Goal: Use online tool/utility: Utilize a website feature to perform a specific function

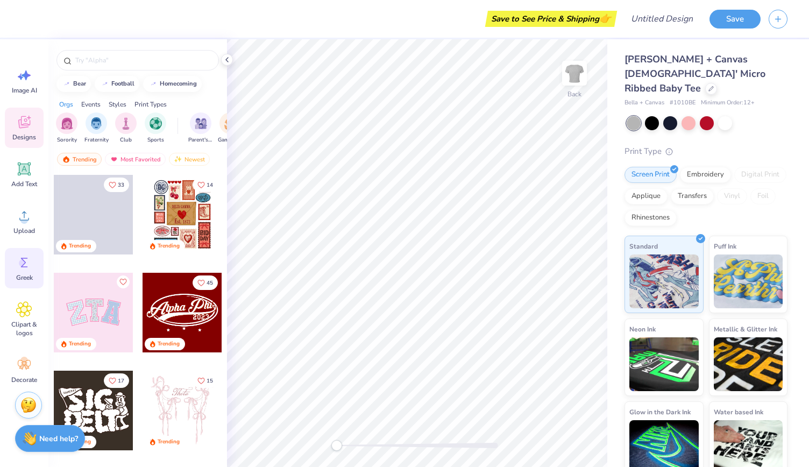
scroll to position [4, 0]
click at [17, 302] on icon at bounding box center [24, 305] width 16 height 16
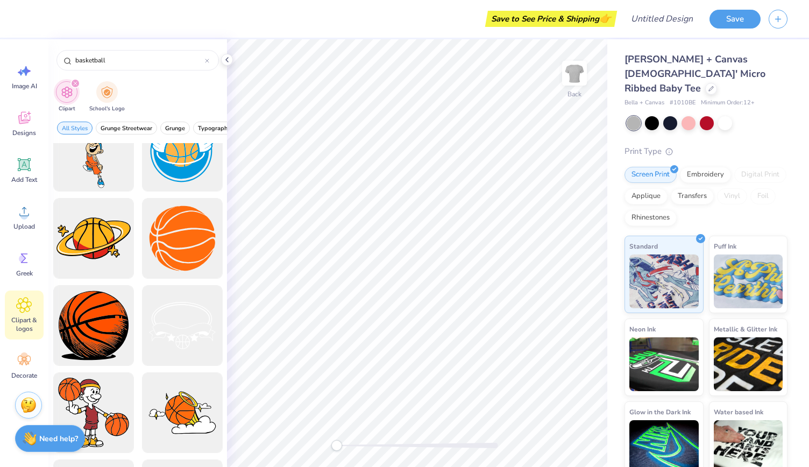
scroll to position [1341, 0]
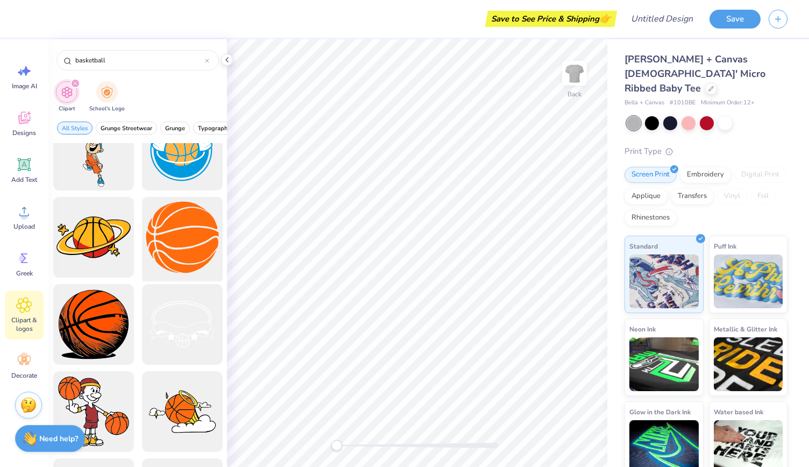
type input "basketball"
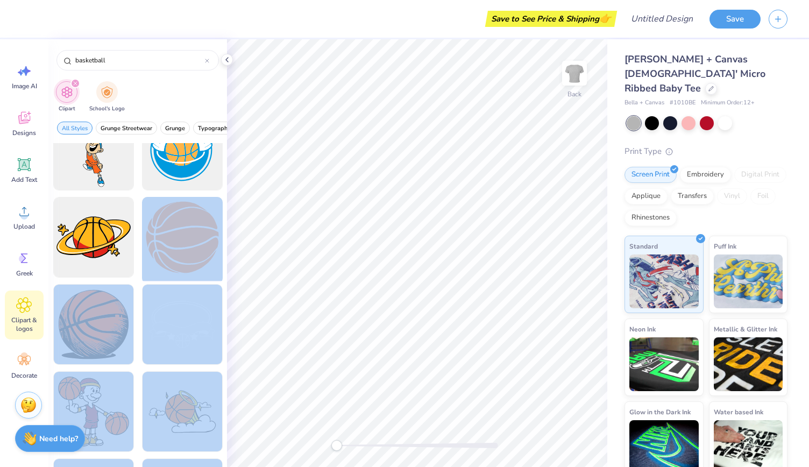
click at [305, 218] on div "Save to See Price & Shipping 👉 Design Title Save Image AI Designs Add Text Uplo…" at bounding box center [404, 233] width 809 height 467
click at [185, 242] on div at bounding box center [182, 237] width 89 height 89
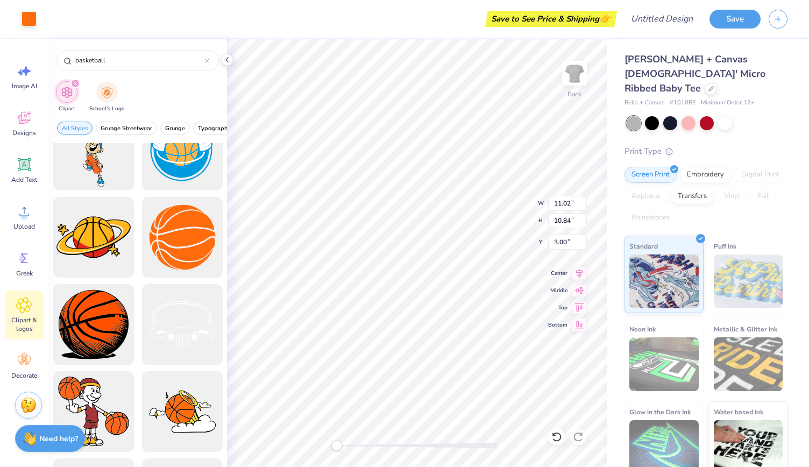
type input "5.20"
type input "5.12"
type input "2.23"
type input "2.19"
type input "1.44"
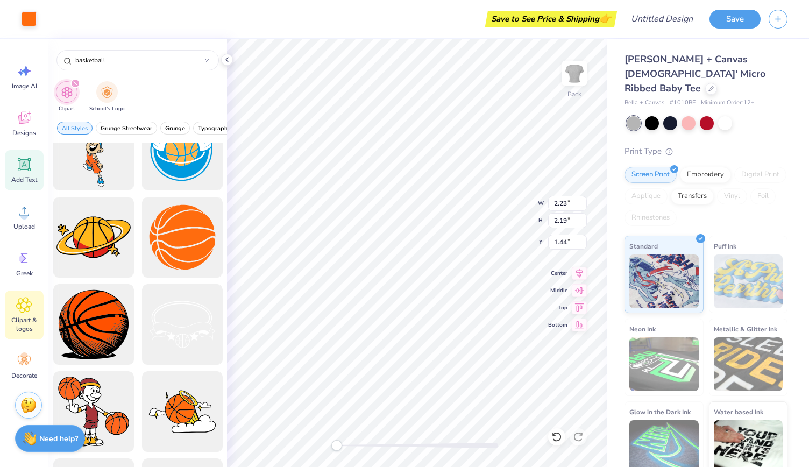
click at [24, 170] on icon at bounding box center [24, 164] width 13 height 13
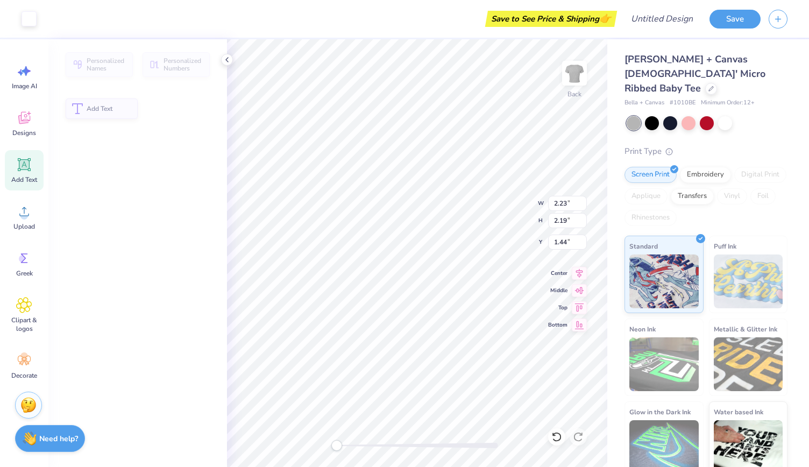
type input "4.77"
type input "1.38"
type input "7.81"
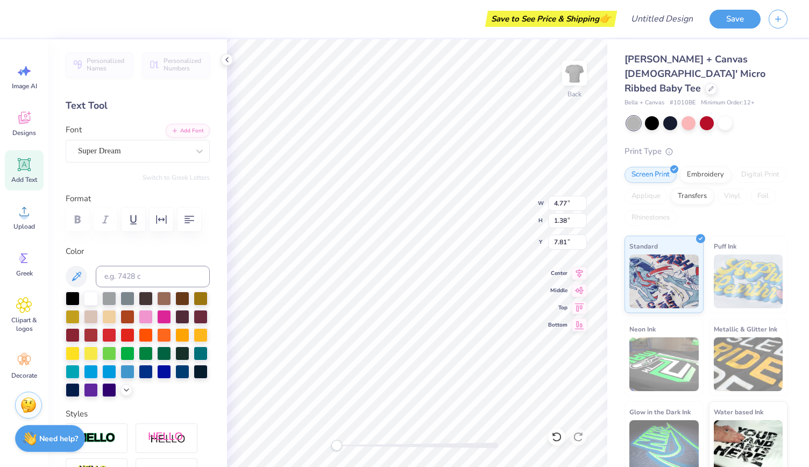
scroll to position [9, 2]
type textarea "T"
type textarea "Tri Sigma"
click at [194, 148] on icon at bounding box center [199, 151] width 11 height 11
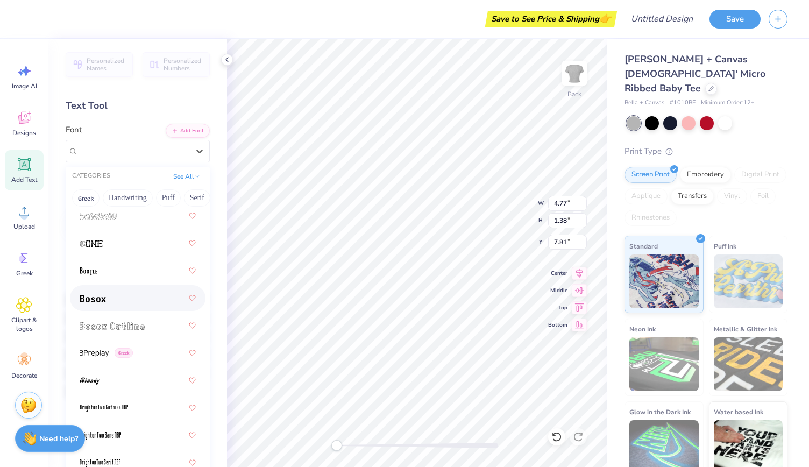
scroll to position [958, 0]
click at [123, 264] on div at bounding box center [138, 269] width 116 height 19
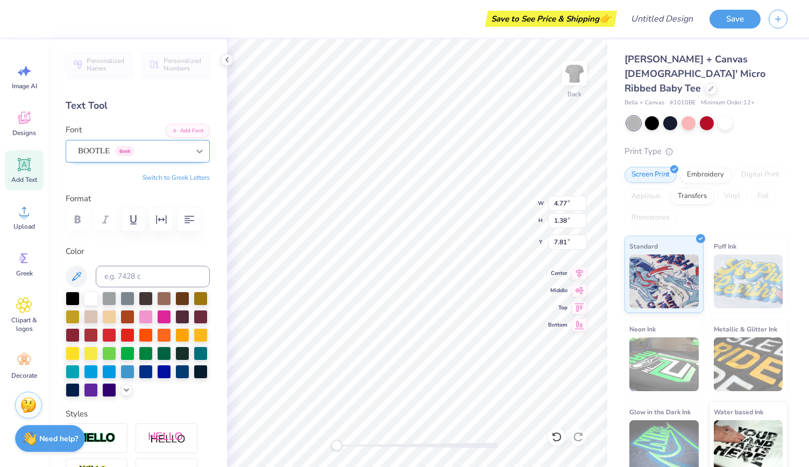
click at [194, 150] on icon at bounding box center [199, 151] width 11 height 11
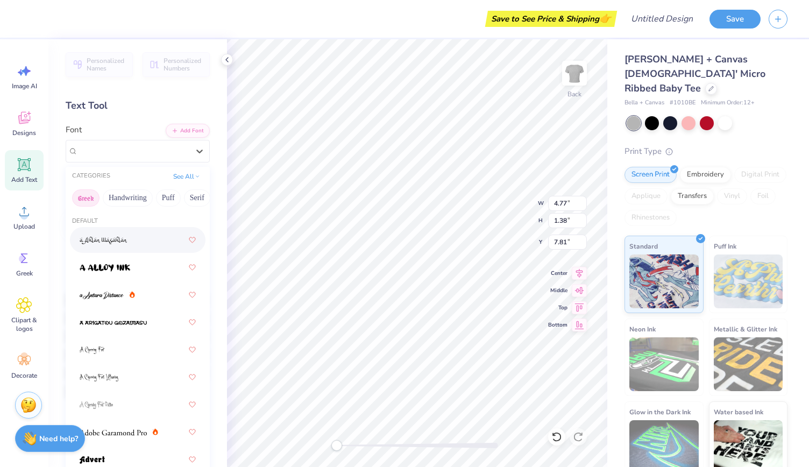
click at [89, 203] on button "Greek" at bounding box center [85, 197] width 27 height 17
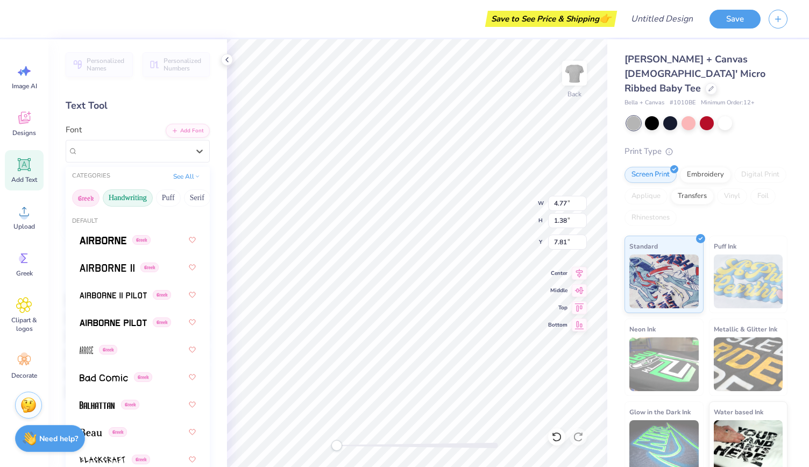
click at [125, 202] on button "Handwriting" at bounding box center [128, 197] width 50 height 17
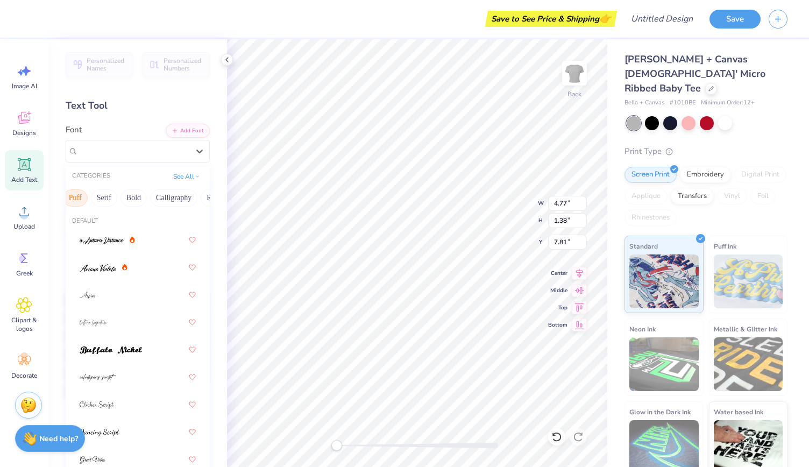
scroll to position [0, 94]
click at [136, 196] on button "Bold" at bounding box center [132, 197] width 26 height 17
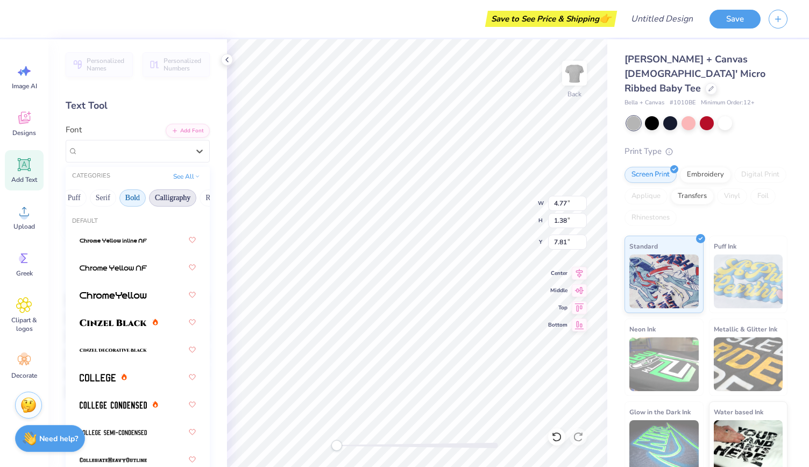
click at [166, 201] on button "Calligraphy" at bounding box center [172, 197] width 47 height 17
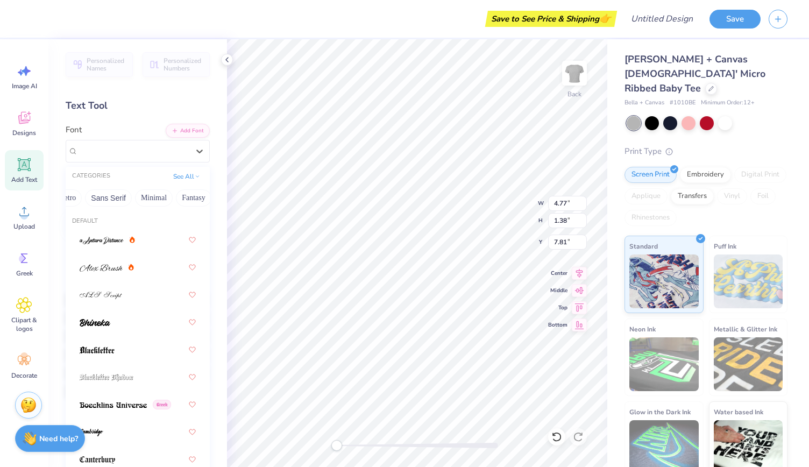
scroll to position [0, 241]
click at [160, 201] on button "Minimal" at bounding box center [154, 197] width 38 height 17
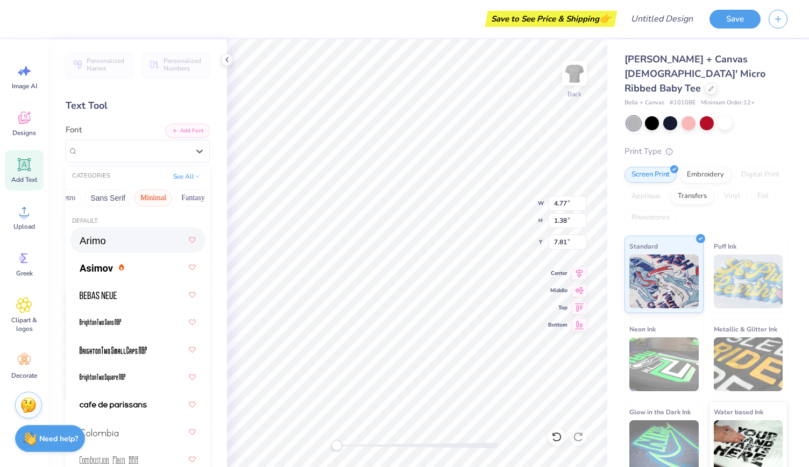
click at [147, 234] on div at bounding box center [138, 239] width 116 height 19
click at [194, 154] on icon at bounding box center [199, 151] width 11 height 11
click at [148, 243] on div "Arimo Greek" at bounding box center [138, 239] width 116 height 19
click at [194, 147] on icon at bounding box center [199, 151] width 11 height 11
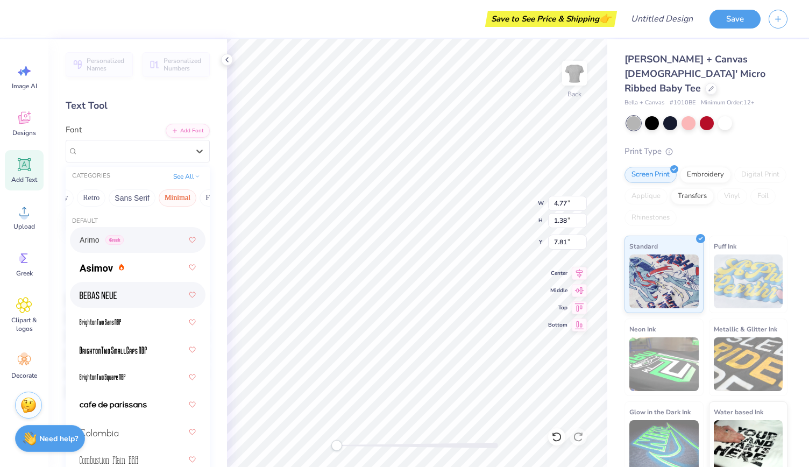
click at [152, 294] on div at bounding box center [138, 294] width 116 height 19
click at [190, 150] on div at bounding box center [199, 151] width 19 height 19
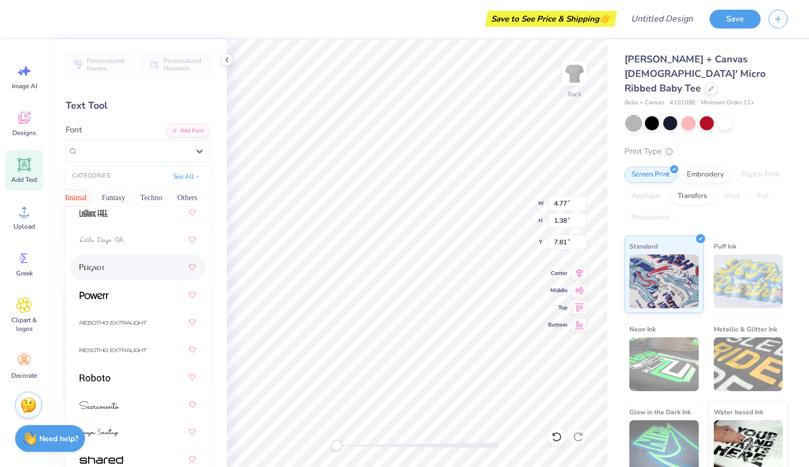
scroll to position [413, 0]
click at [125, 294] on div at bounding box center [138, 293] width 116 height 19
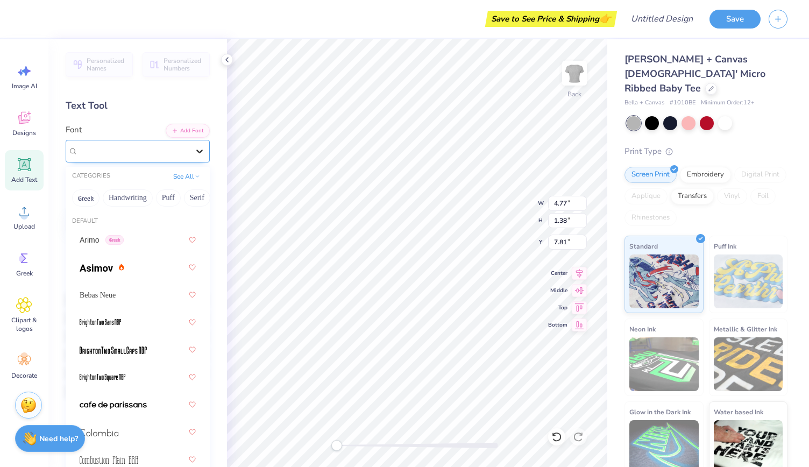
click at [194, 149] on icon at bounding box center [199, 151] width 11 height 11
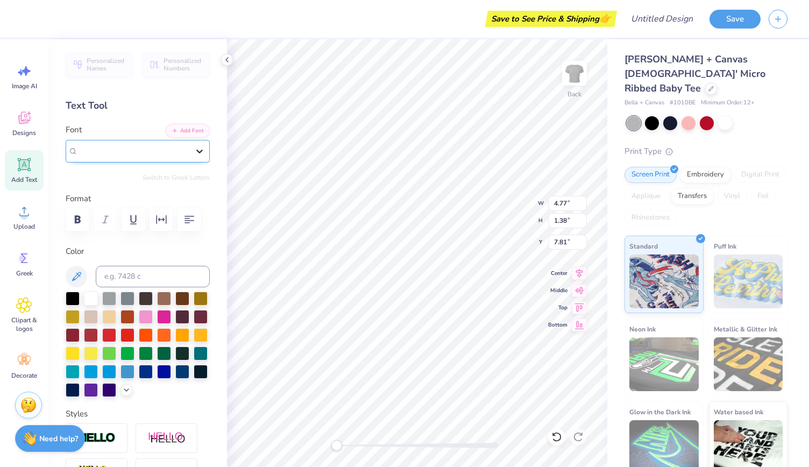
click at [190, 150] on div at bounding box center [199, 151] width 19 height 19
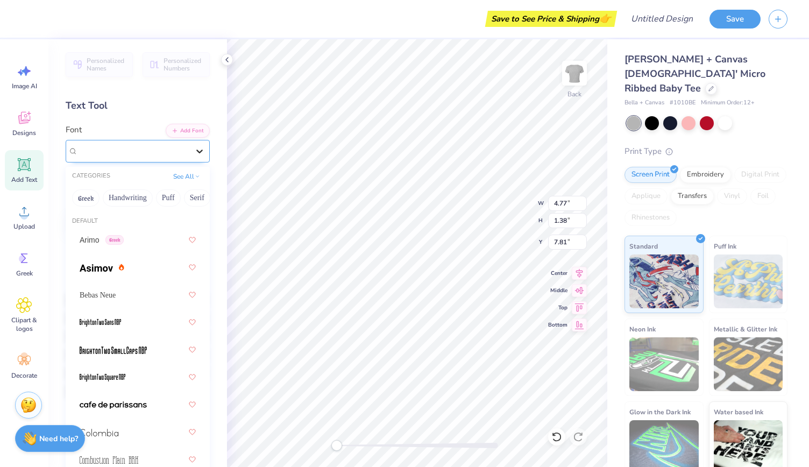
click at [190, 150] on div at bounding box center [199, 151] width 19 height 19
click at [133, 199] on button "Handwriting" at bounding box center [128, 197] width 50 height 17
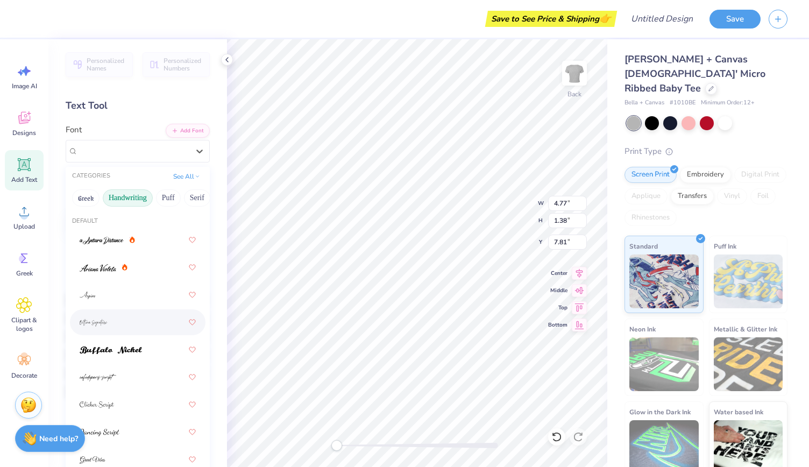
click at [119, 323] on div at bounding box center [138, 322] width 116 height 19
click at [192, 156] on div at bounding box center [199, 151] width 19 height 19
click at [122, 292] on div at bounding box center [138, 294] width 116 height 19
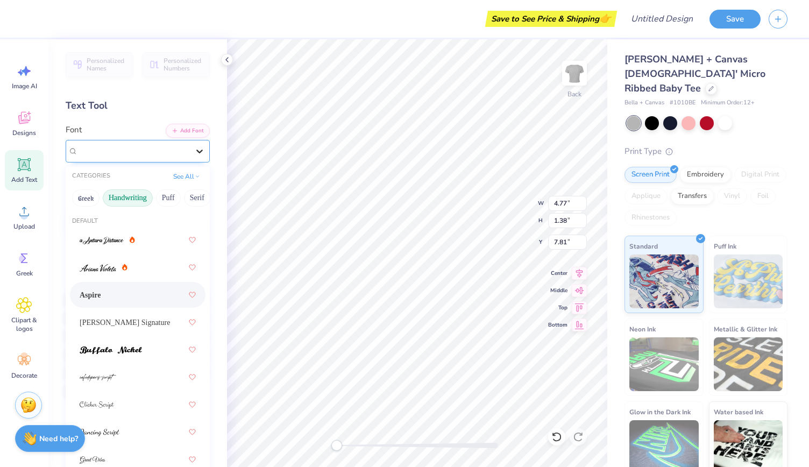
click at [194, 147] on icon at bounding box center [199, 151] width 11 height 11
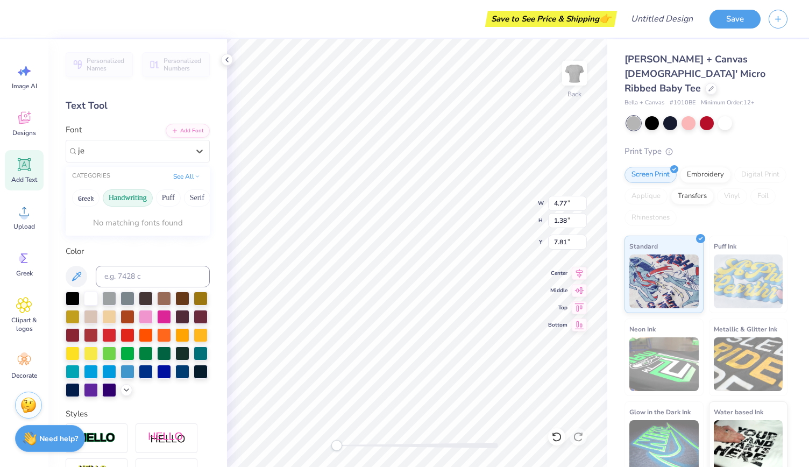
type input "j"
type input "s"
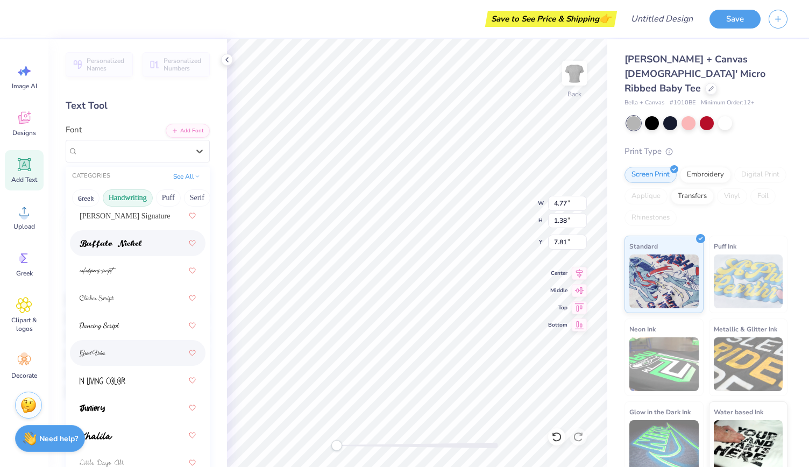
scroll to position [118, 0]
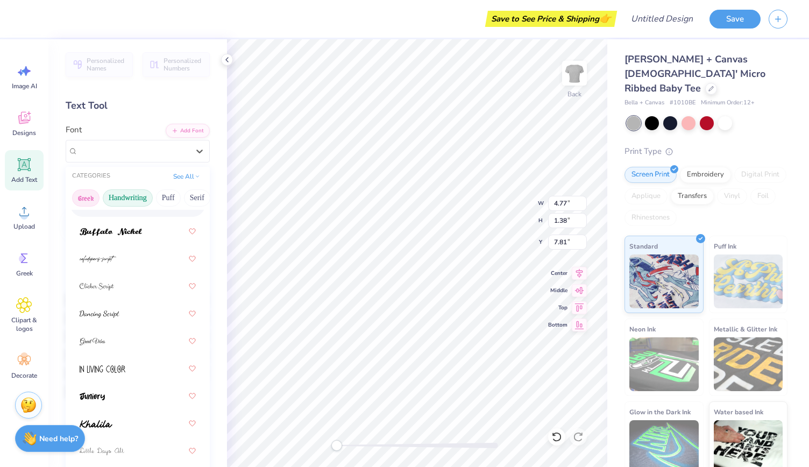
click at [91, 197] on button "Greek" at bounding box center [85, 197] width 27 height 17
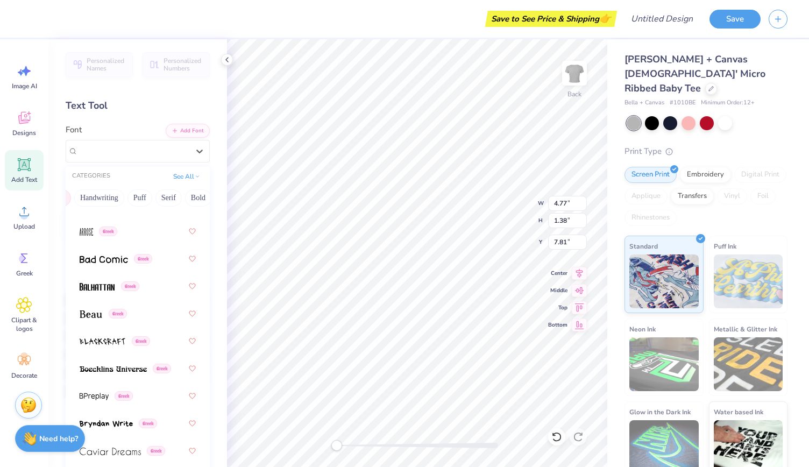
scroll to position [0, 31]
click at [136, 197] on button "Puff" at bounding box center [137, 197] width 25 height 17
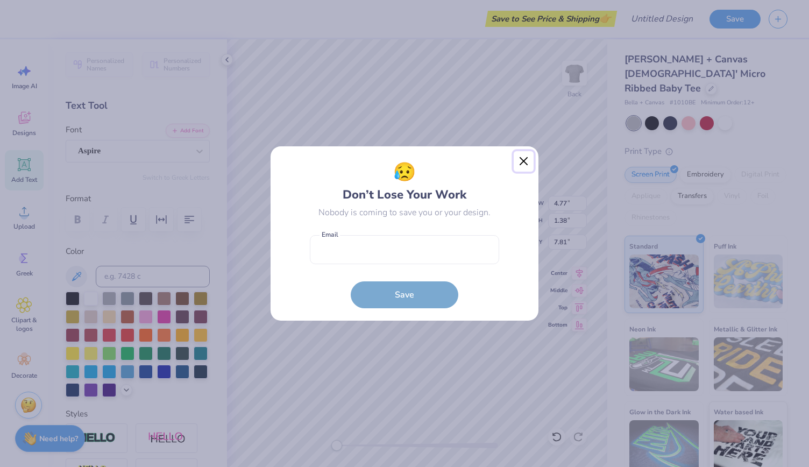
click at [528, 157] on button "Close" at bounding box center [524, 161] width 20 height 20
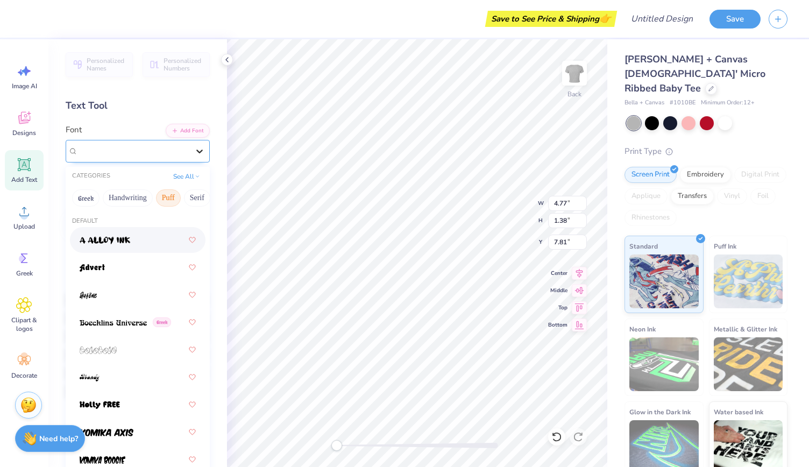
click at [194, 147] on icon at bounding box center [199, 151] width 11 height 11
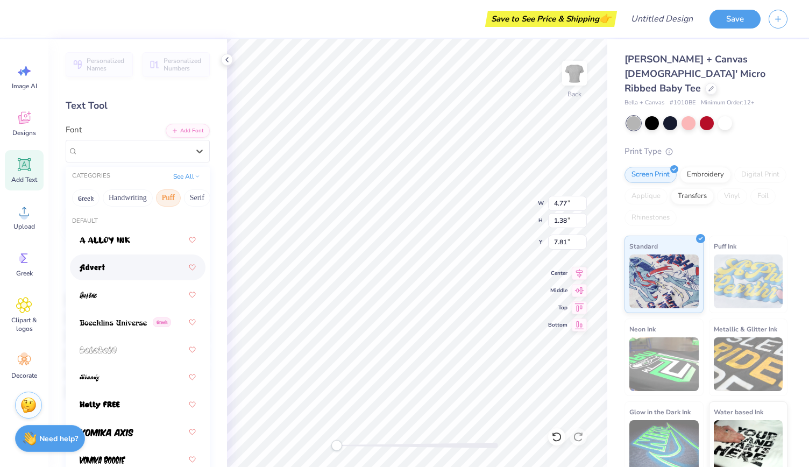
click at [137, 270] on div at bounding box center [138, 267] width 116 height 19
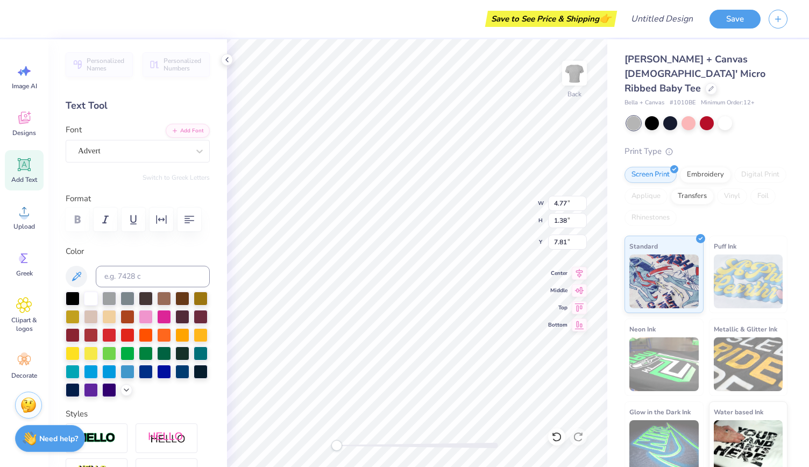
scroll to position [9, 1]
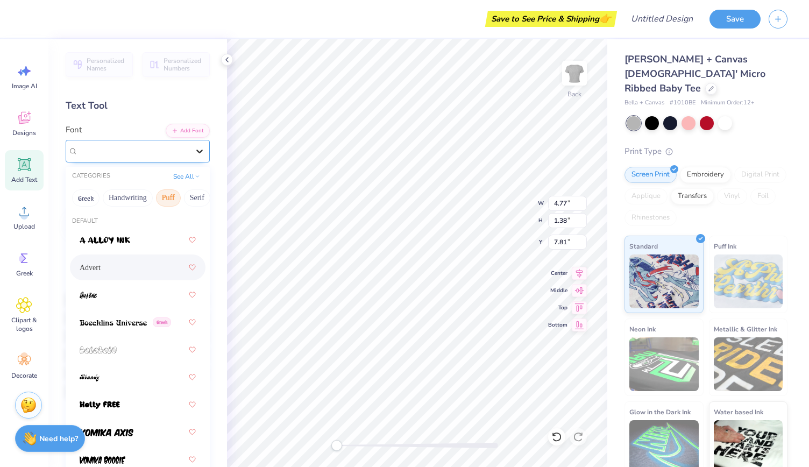
click at [194, 148] on icon at bounding box center [199, 151] width 11 height 11
click at [142, 238] on div at bounding box center [138, 239] width 116 height 19
click at [194, 152] on icon at bounding box center [199, 151] width 11 height 11
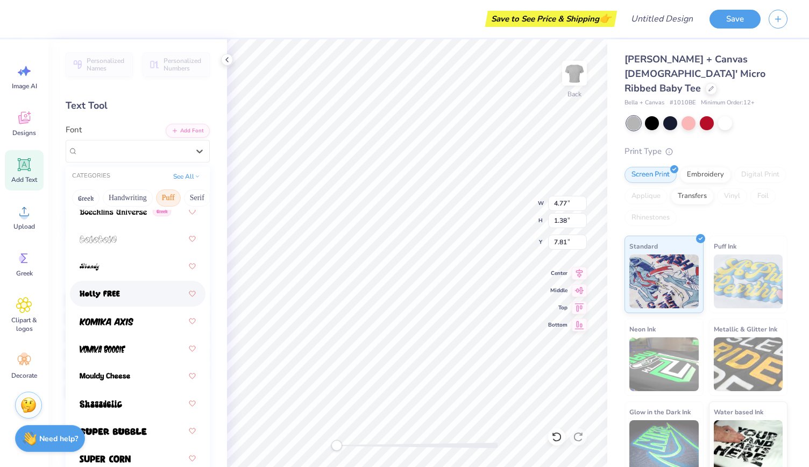
scroll to position [111, 0]
click at [131, 284] on div at bounding box center [138, 293] width 116 height 19
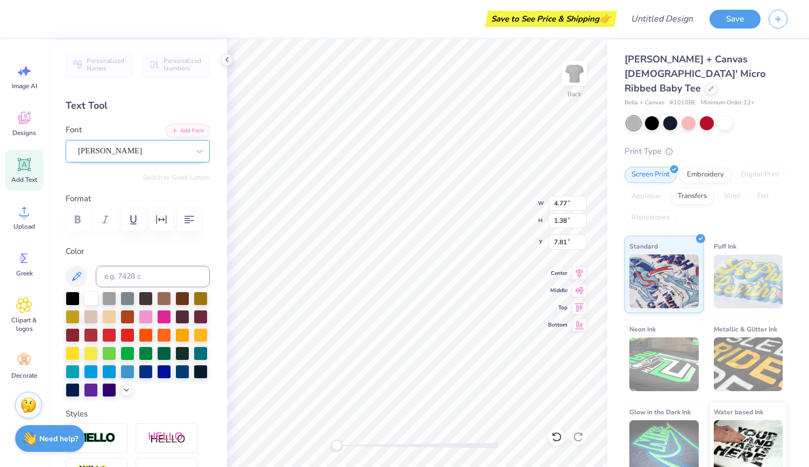
click at [181, 152] on div "[PERSON_NAME]" at bounding box center [133, 151] width 113 height 17
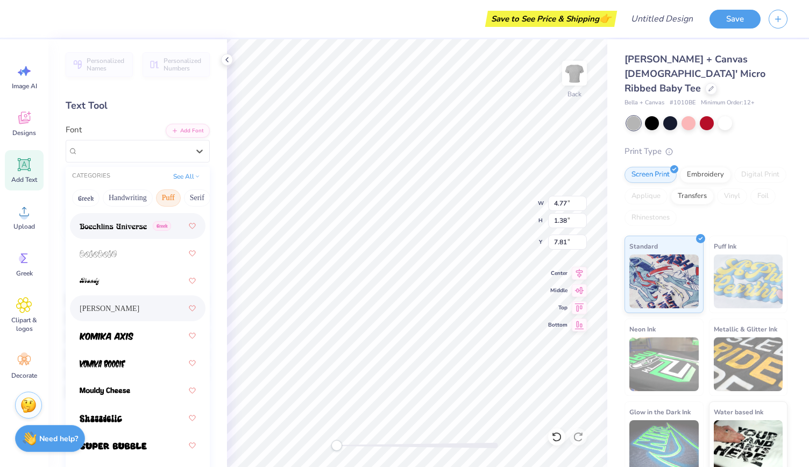
scroll to position [104, 0]
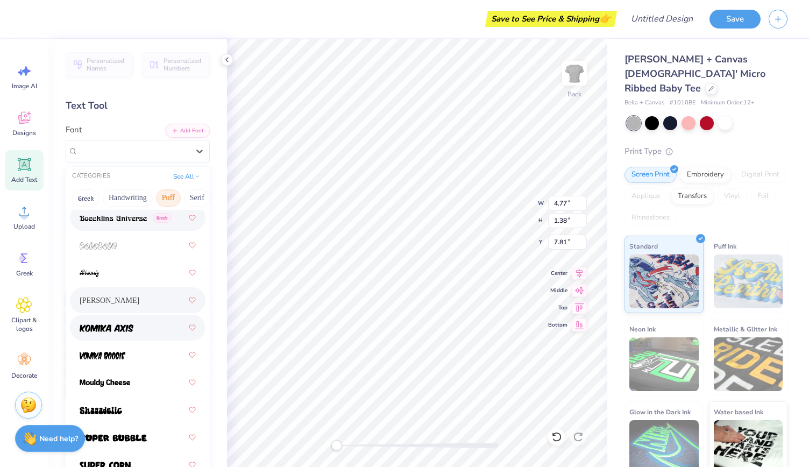
click at [142, 331] on div at bounding box center [138, 327] width 116 height 19
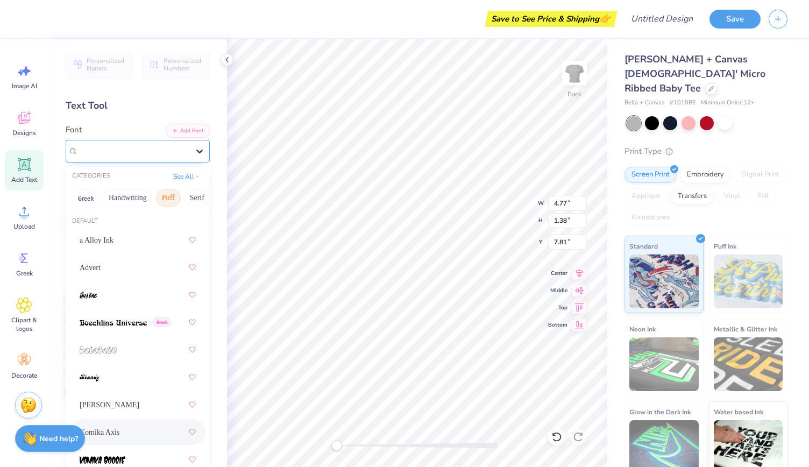
click at [194, 144] on div at bounding box center [199, 151] width 19 height 19
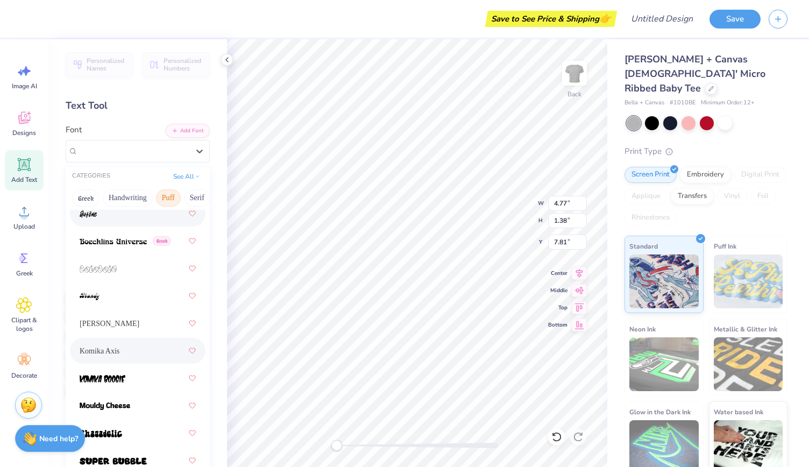
scroll to position [113, 0]
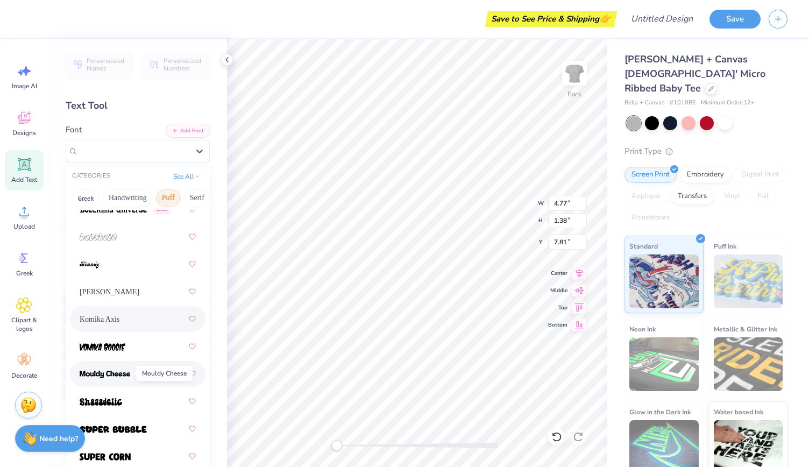
click at [118, 377] on img at bounding box center [105, 375] width 51 height 8
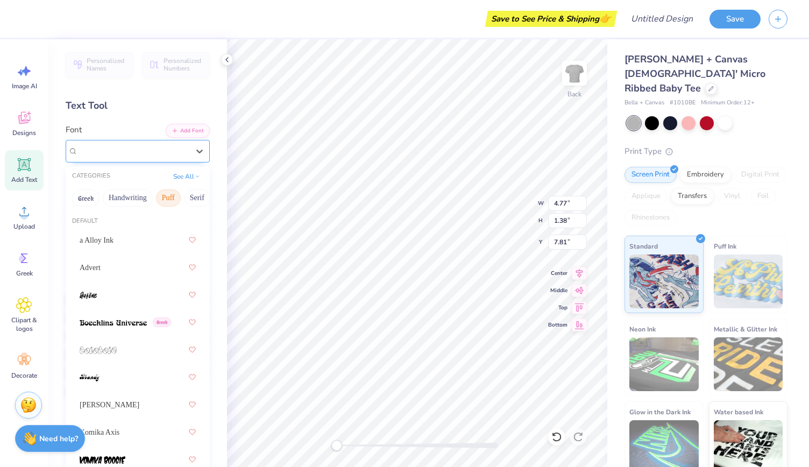
click at [180, 153] on div "Mouldy Cheese" at bounding box center [133, 151] width 113 height 17
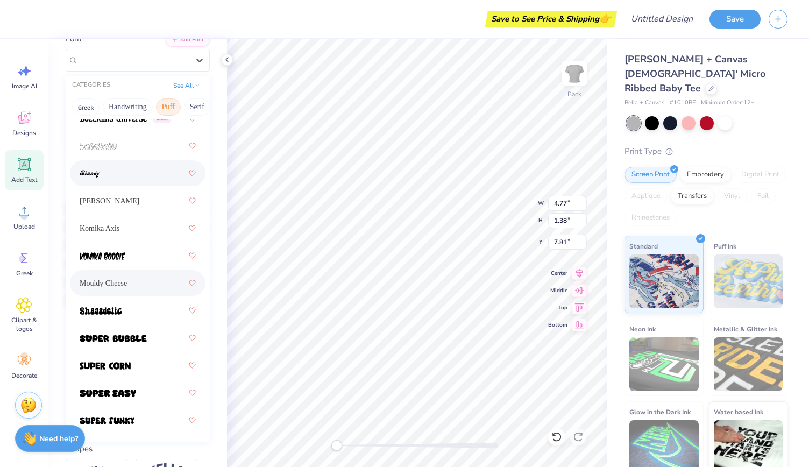
scroll to position [91, 0]
click at [130, 336] on img at bounding box center [113, 338] width 67 height 8
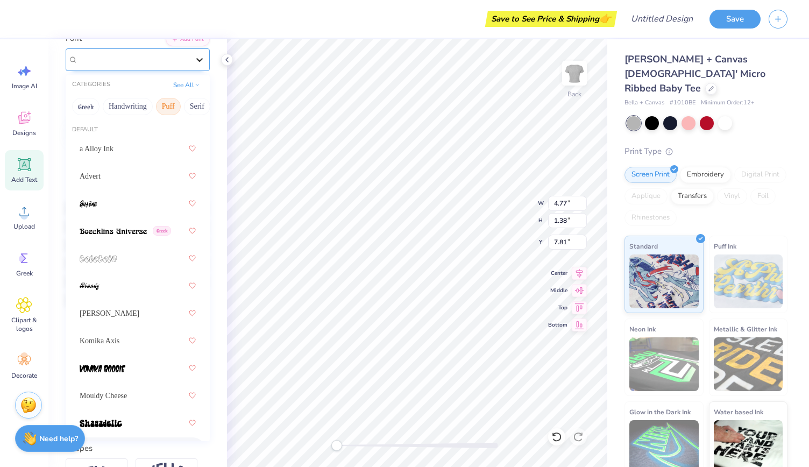
click at [196, 58] on icon at bounding box center [199, 60] width 6 height 4
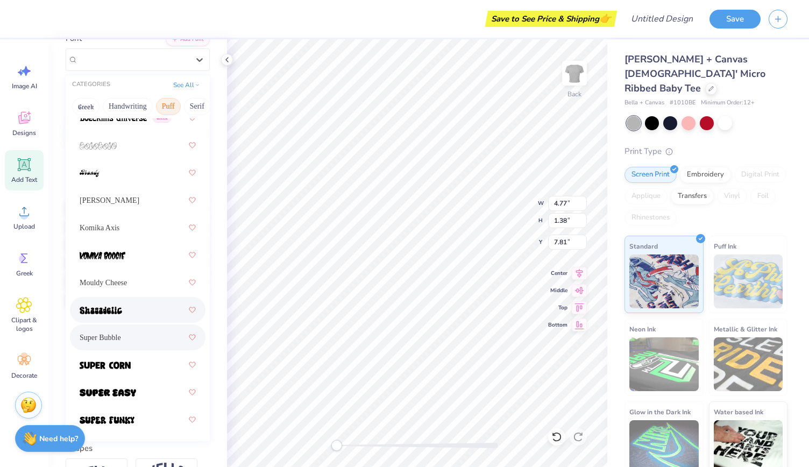
click at [127, 304] on div at bounding box center [138, 309] width 116 height 19
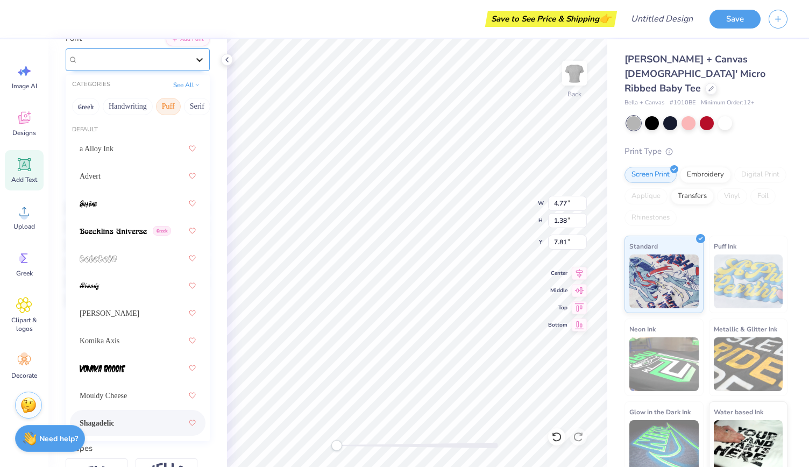
click at [194, 62] on icon at bounding box center [199, 59] width 11 height 11
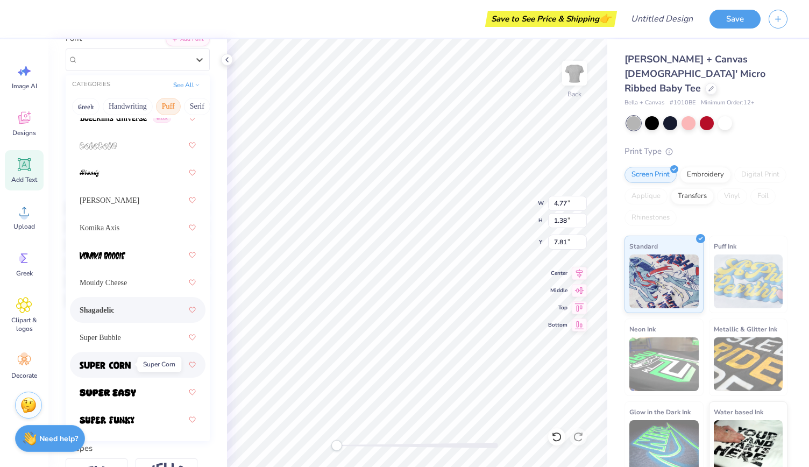
click at [118, 360] on span at bounding box center [105, 364] width 51 height 11
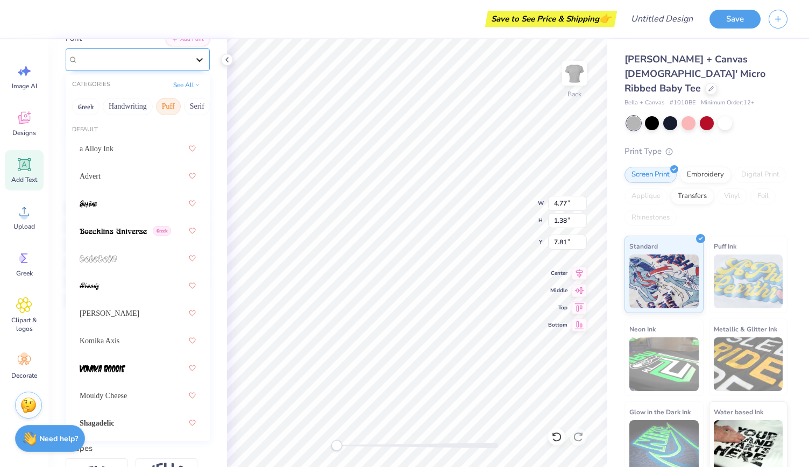
click at [196, 58] on icon at bounding box center [199, 60] width 6 height 4
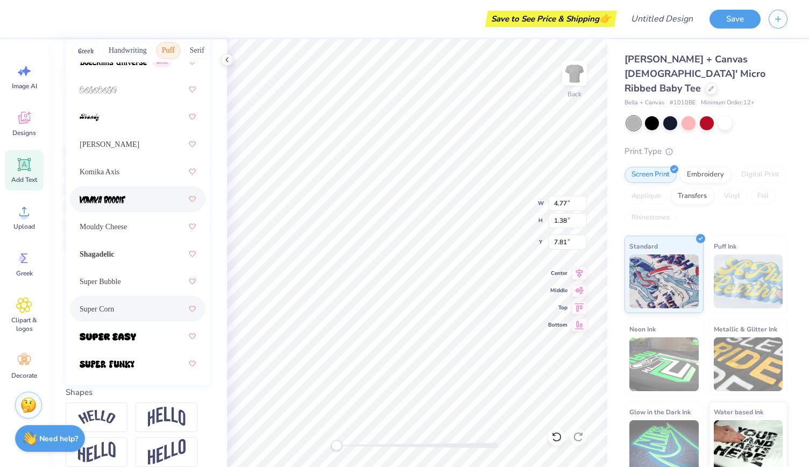
scroll to position [153, 0]
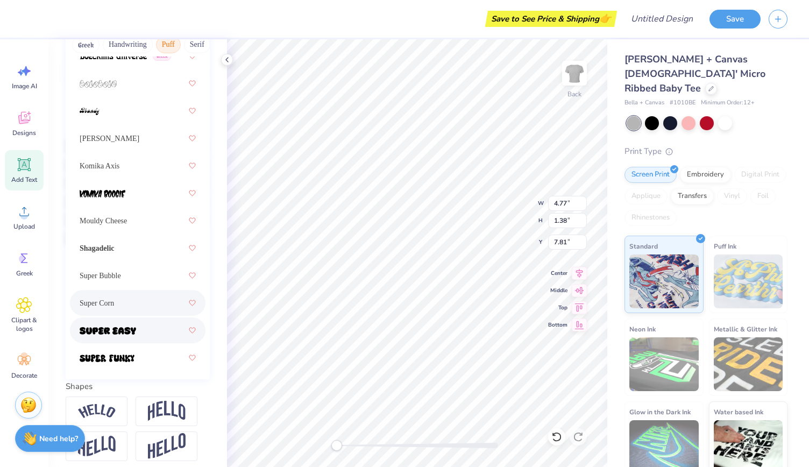
click at [132, 337] on div at bounding box center [138, 330] width 116 height 19
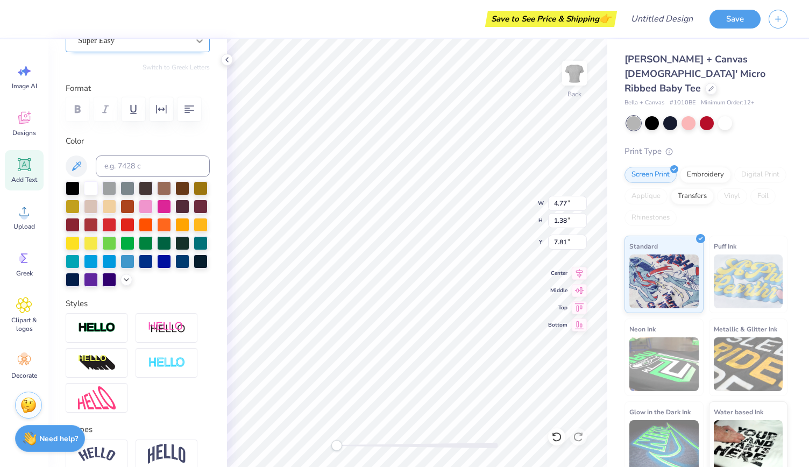
scroll to position [105, 0]
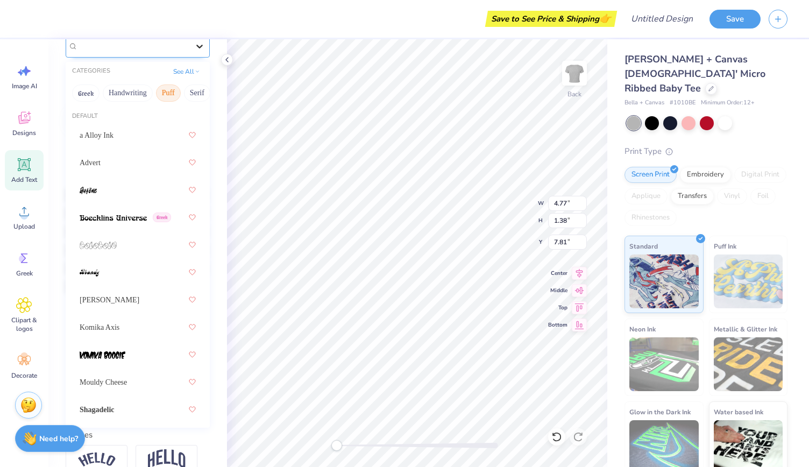
click at [194, 44] on icon at bounding box center [199, 46] width 11 height 11
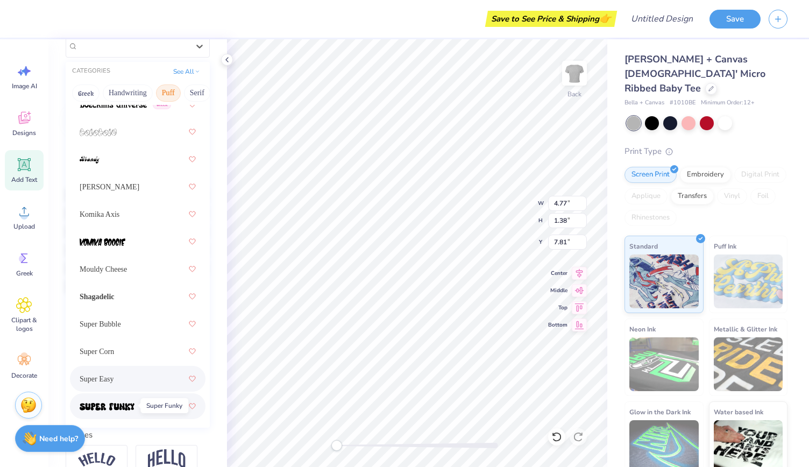
click at [129, 409] on img at bounding box center [107, 407] width 55 height 8
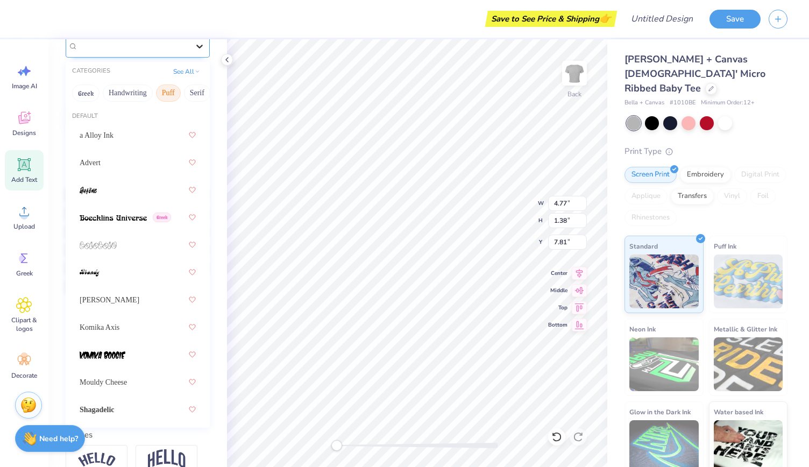
click at [194, 47] on icon at bounding box center [199, 46] width 11 height 11
click at [165, 93] on button "Serif" at bounding box center [166, 92] width 26 height 17
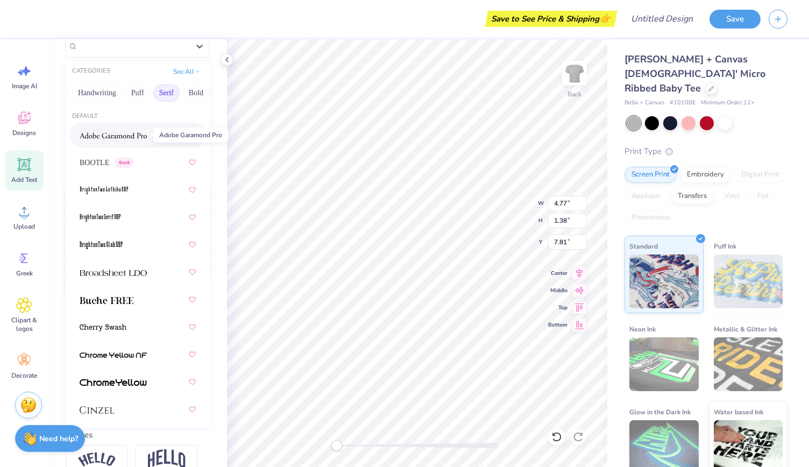
click at [129, 130] on span at bounding box center [113, 135] width 67 height 11
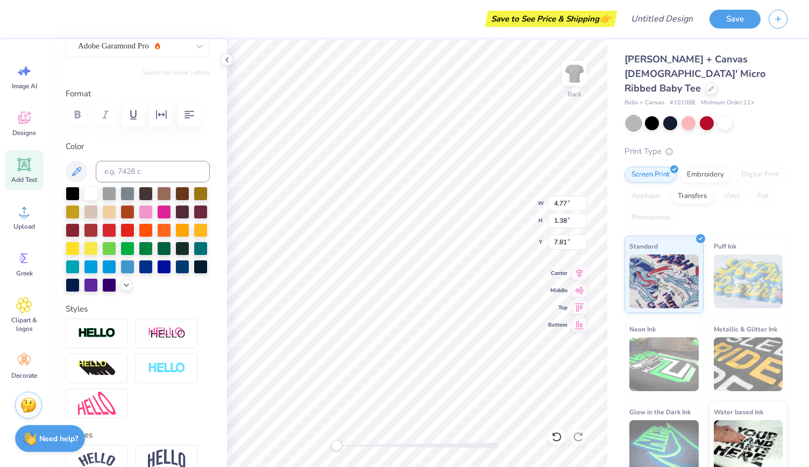
scroll to position [61, 0]
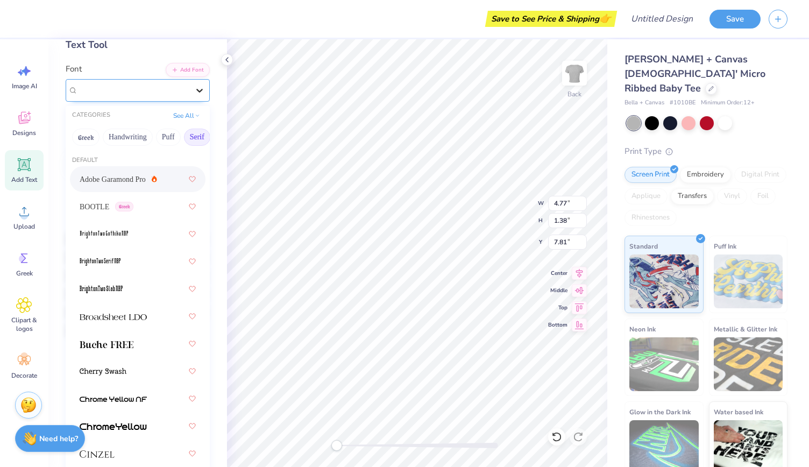
click at [190, 94] on div at bounding box center [199, 90] width 19 height 19
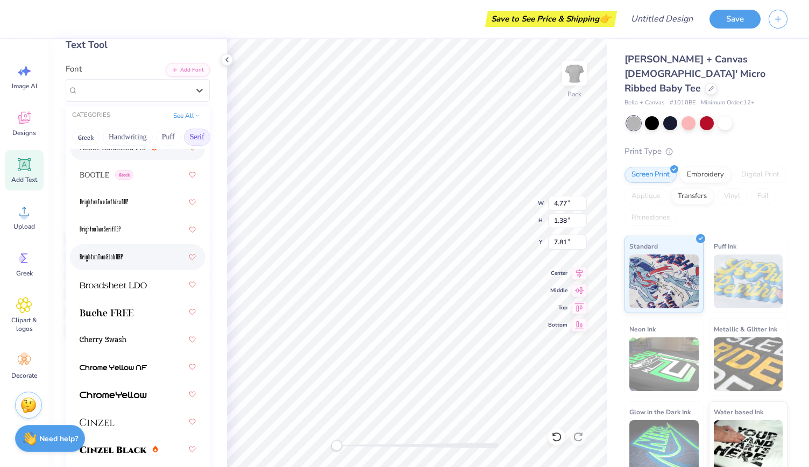
scroll to position [32, 0]
click at [135, 279] on span at bounding box center [113, 284] width 67 height 11
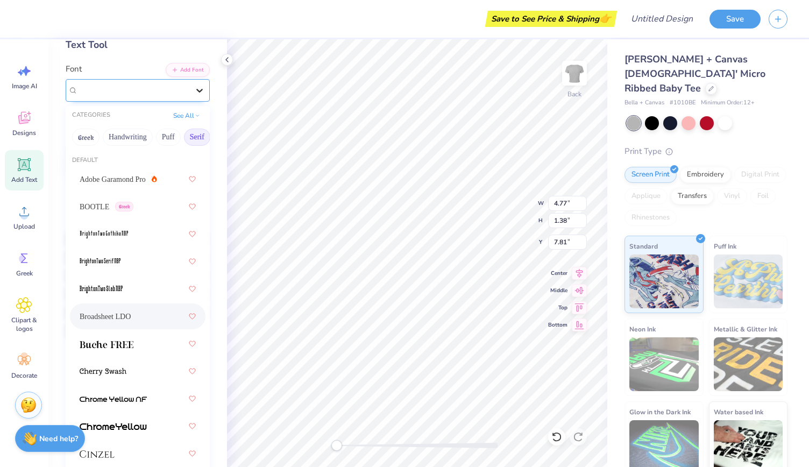
click at [190, 96] on div at bounding box center [199, 90] width 19 height 19
click at [107, 343] on img at bounding box center [107, 345] width 54 height 8
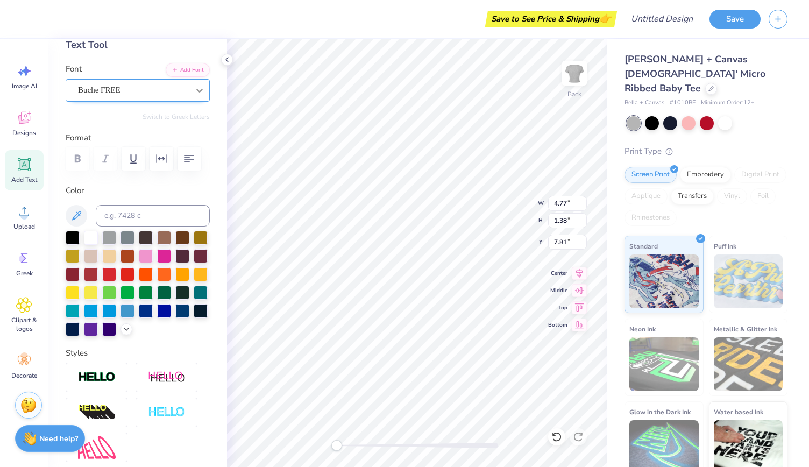
click at [194, 93] on icon at bounding box center [199, 90] width 11 height 11
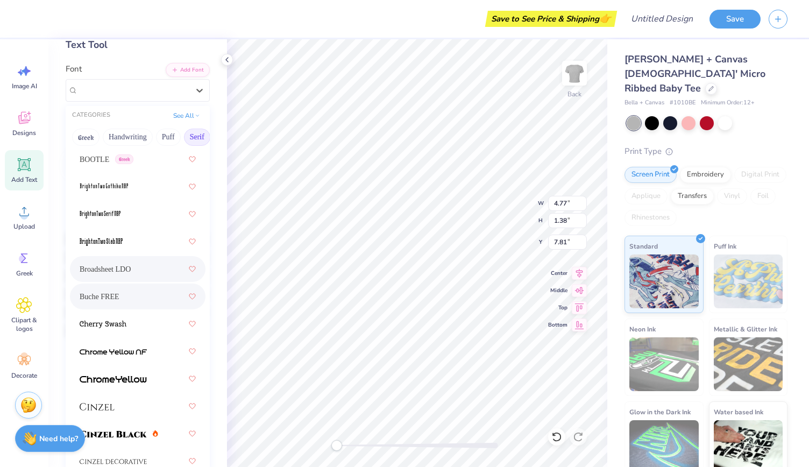
scroll to position [48, 0]
click at [130, 314] on div at bounding box center [138, 323] width 116 height 19
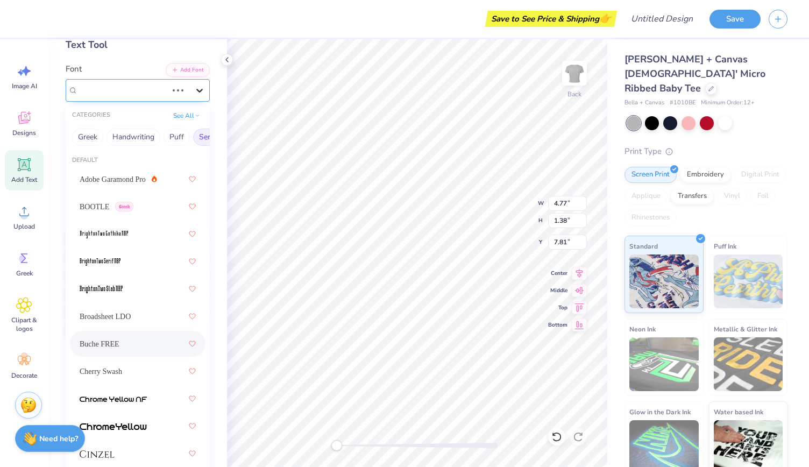
click at [194, 91] on icon at bounding box center [199, 90] width 11 height 11
click at [190, 90] on div at bounding box center [199, 90] width 19 height 19
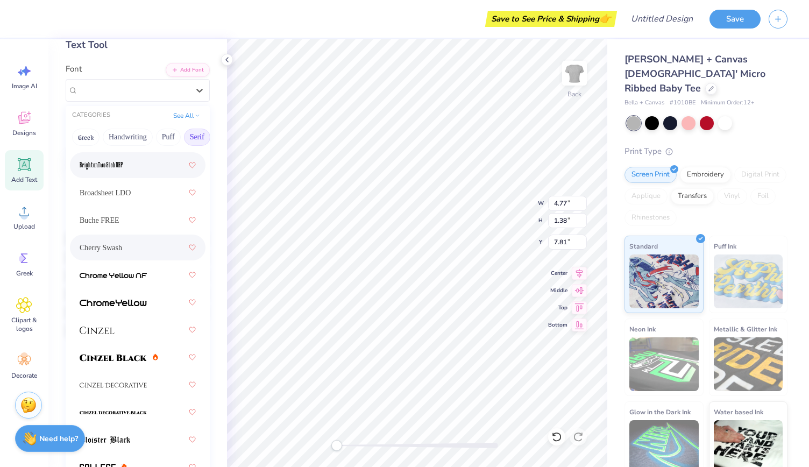
scroll to position [124, 0]
click at [119, 329] on div at bounding box center [138, 329] width 116 height 19
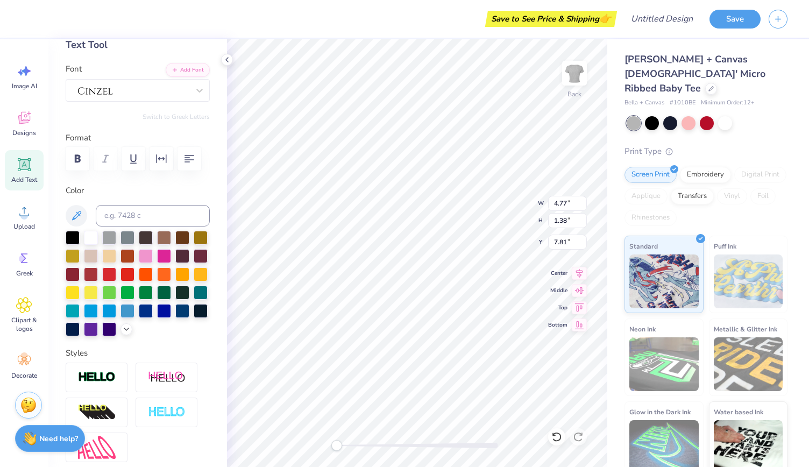
click at [177, 103] on div "Personalized Names Personalized Numbers Text Tool Add Font Font Switch to Greek…" at bounding box center [137, 253] width 179 height 428
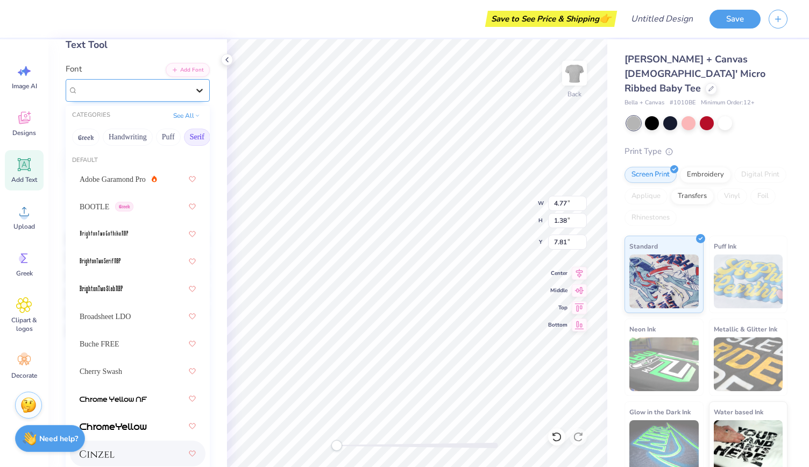
click at [190, 95] on div at bounding box center [199, 90] width 19 height 19
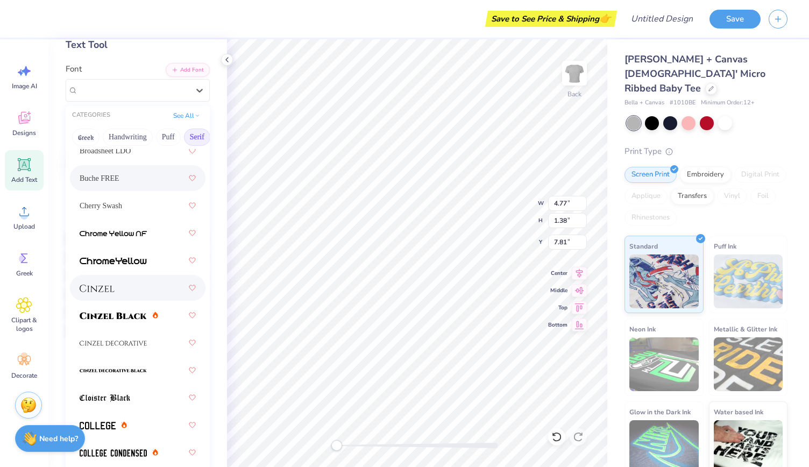
scroll to position [168, 0]
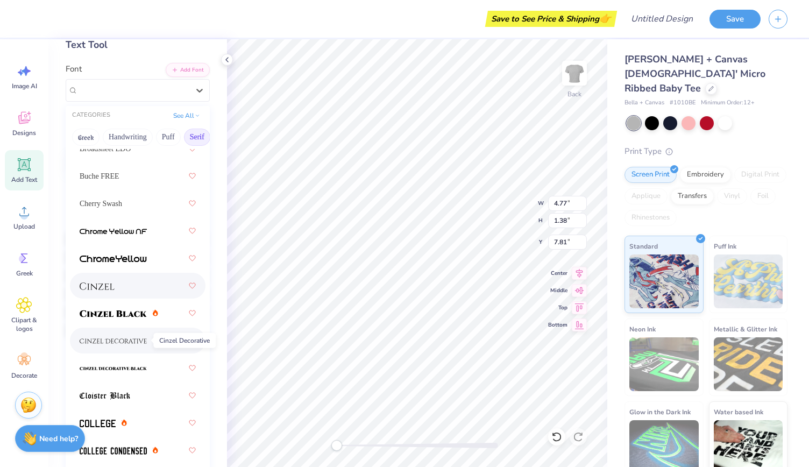
click at [135, 341] on img at bounding box center [113, 341] width 67 height 8
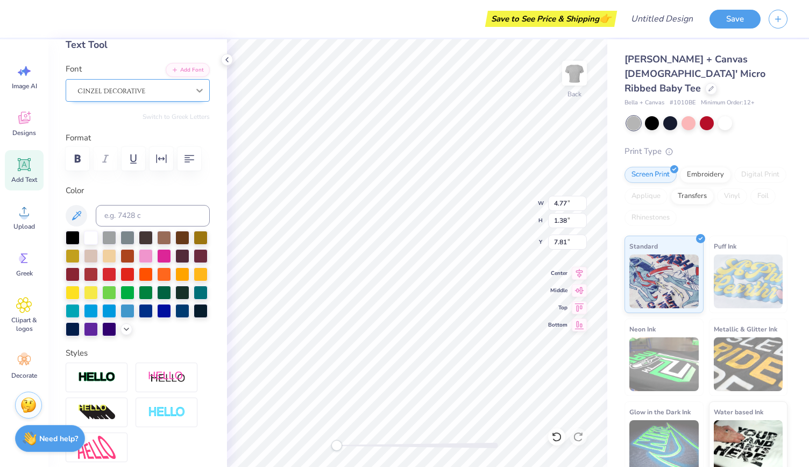
click at [190, 90] on div at bounding box center [199, 90] width 19 height 19
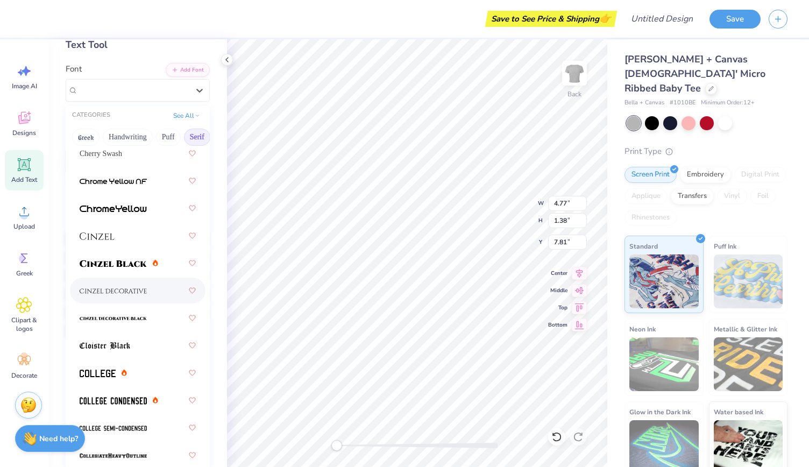
scroll to position [244, 0]
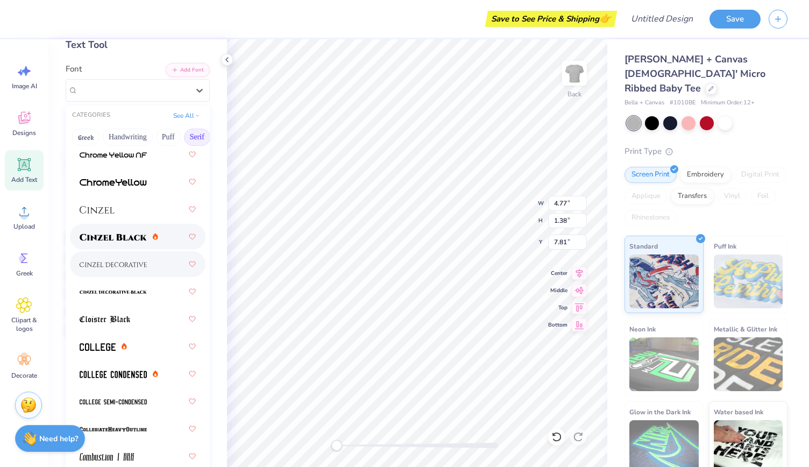
click at [137, 243] on div at bounding box center [138, 236] width 116 height 19
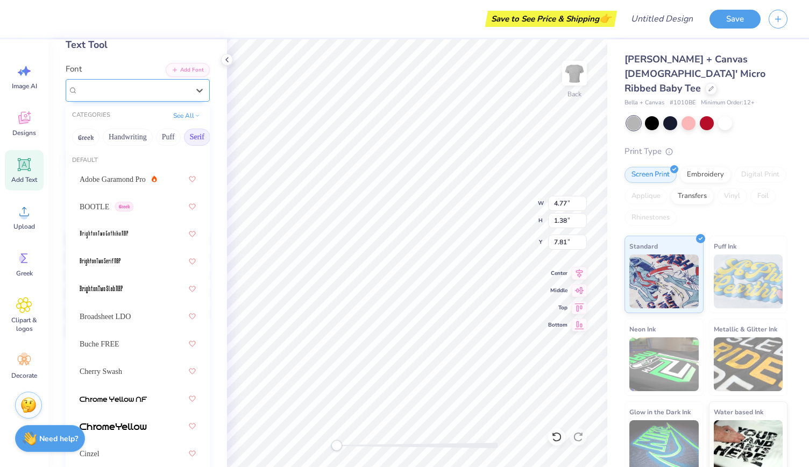
click at [179, 94] on div "Cinzel Black (Black)" at bounding box center [133, 90] width 113 height 17
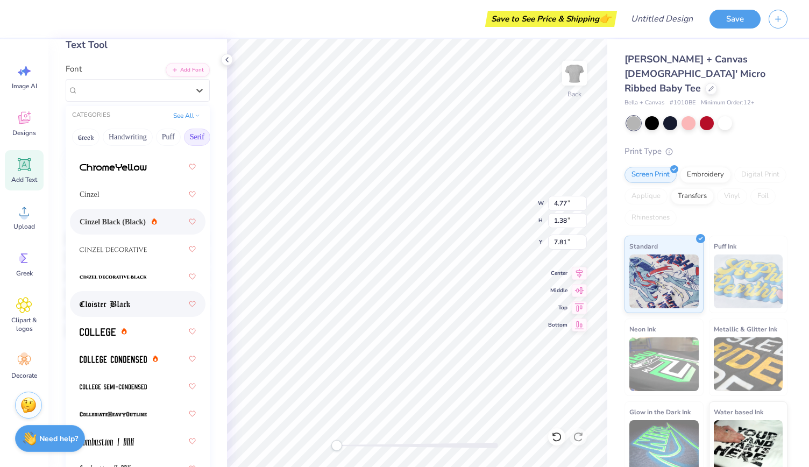
scroll to position [260, 0]
click at [101, 331] on img at bounding box center [98, 332] width 36 height 8
